Goal: Transaction & Acquisition: Purchase product/service

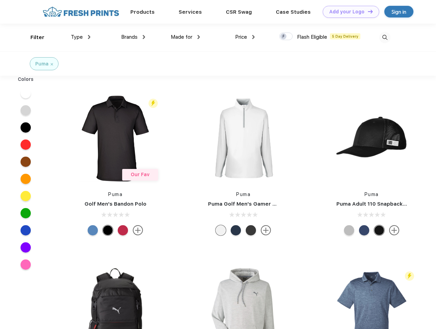
scroll to position [0, 0]
click at [348, 12] on link "Add your Logo Design Tool" at bounding box center [351, 12] width 56 height 12
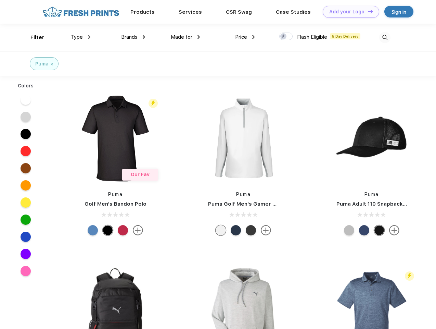
click at [0, 0] on div "Design Tool" at bounding box center [0, 0] width 0 height 0
click at [367, 11] on link "Add your Logo Design Tool" at bounding box center [351, 12] width 56 height 12
click at [33, 37] on div "Filter" at bounding box center [37, 38] width 14 height 8
click at [81, 37] on span "Type" at bounding box center [77, 37] width 12 height 6
click at [133, 37] on span "Brands" at bounding box center [129, 37] width 16 height 6
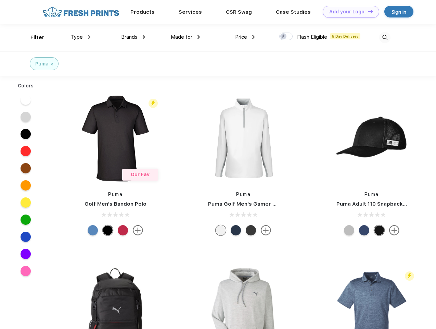
click at [186, 37] on span "Made for" at bounding box center [182, 37] width 22 height 6
click at [245, 37] on span "Price" at bounding box center [241, 37] width 12 height 6
click at [286, 37] on div at bounding box center [285, 37] width 13 height 8
click at [284, 37] on input "checkbox" at bounding box center [281, 34] width 4 height 4
click at [385, 37] on img at bounding box center [384, 37] width 11 height 11
